Goal: Navigation & Orientation: Find specific page/section

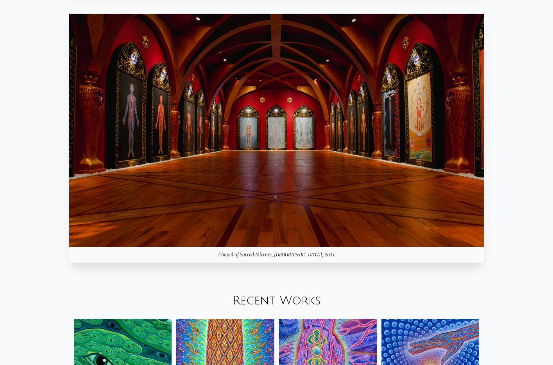
scroll to position [744, 0]
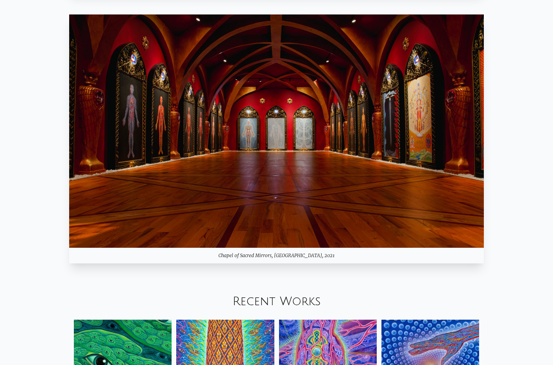
click at [293, 168] on img at bounding box center [276, 130] width 414 height 233
click at [279, 120] on img at bounding box center [276, 130] width 414 height 233
click at [252, 130] on img at bounding box center [276, 130] width 414 height 233
click at [293, 104] on img at bounding box center [276, 130] width 414 height 233
click at [174, 117] on img at bounding box center [276, 130] width 414 height 233
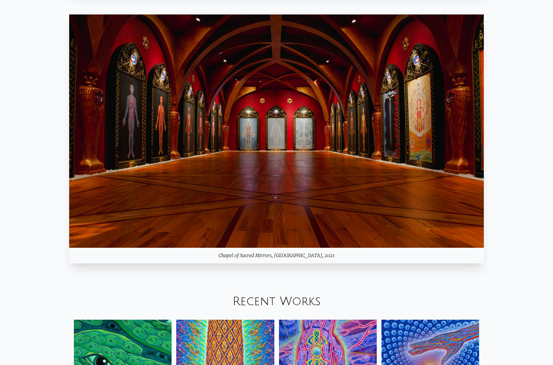
click at [162, 117] on img at bounding box center [276, 130] width 414 height 233
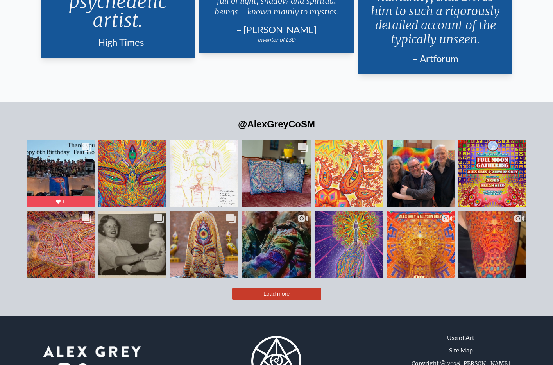
scroll to position [1743, 0]
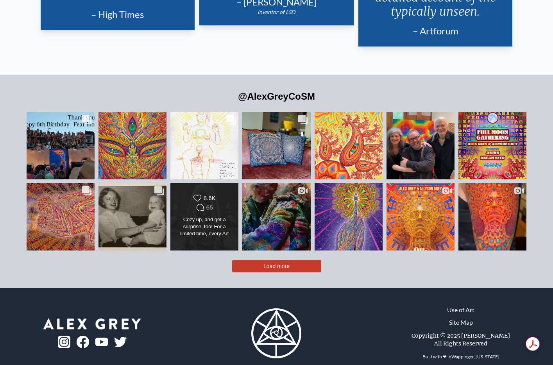
click at [206, 204] on div "65" at bounding box center [209, 207] width 7 height 7
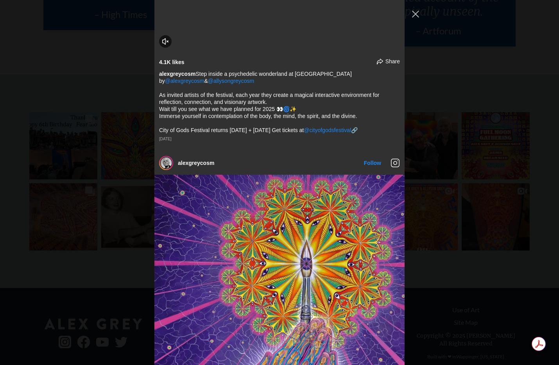
scroll to position [1598, 0]
click at [413, 12] on button "Close Instagram Feed Popup" at bounding box center [415, 14] width 12 height 12
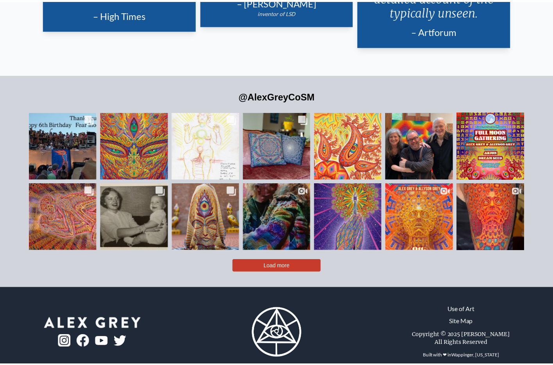
scroll to position [1743, 0]
